Goal: Find specific page/section: Find specific page/section

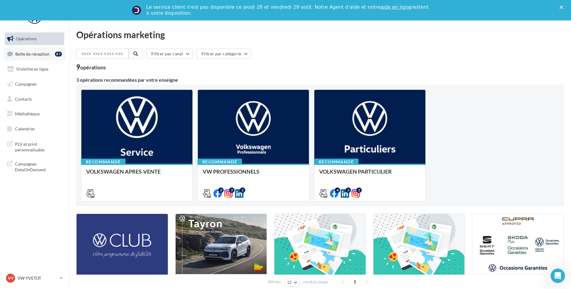
click at [22, 55] on span "Boîte de réception" at bounding box center [32, 53] width 34 height 5
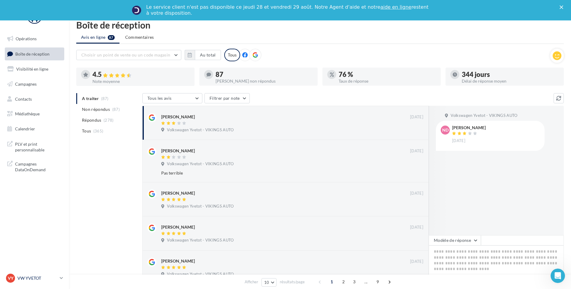
click at [53, 277] on p "VW YVETOT" at bounding box center [37, 278] width 40 height 6
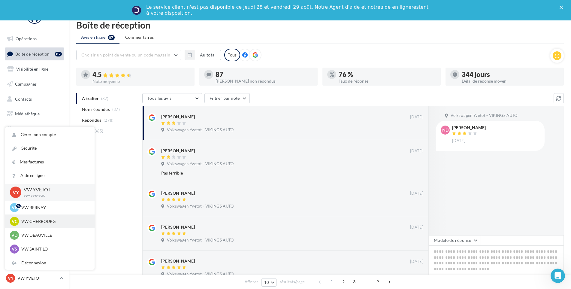
click at [54, 222] on p "VW CHERBOURG" at bounding box center [54, 221] width 66 height 6
